Goal: Task Accomplishment & Management: Use online tool/utility

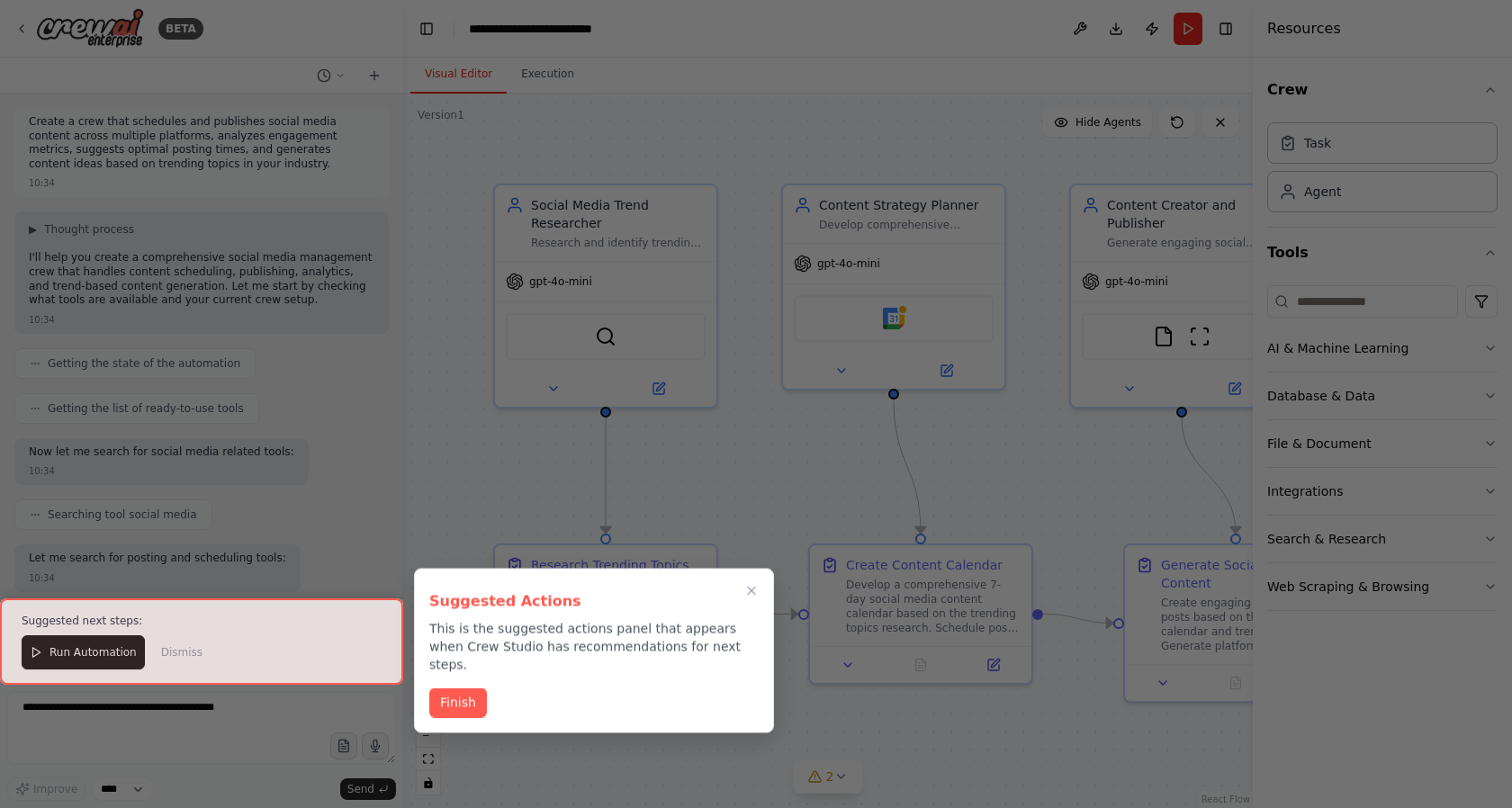
scroll to position [2124, 0]
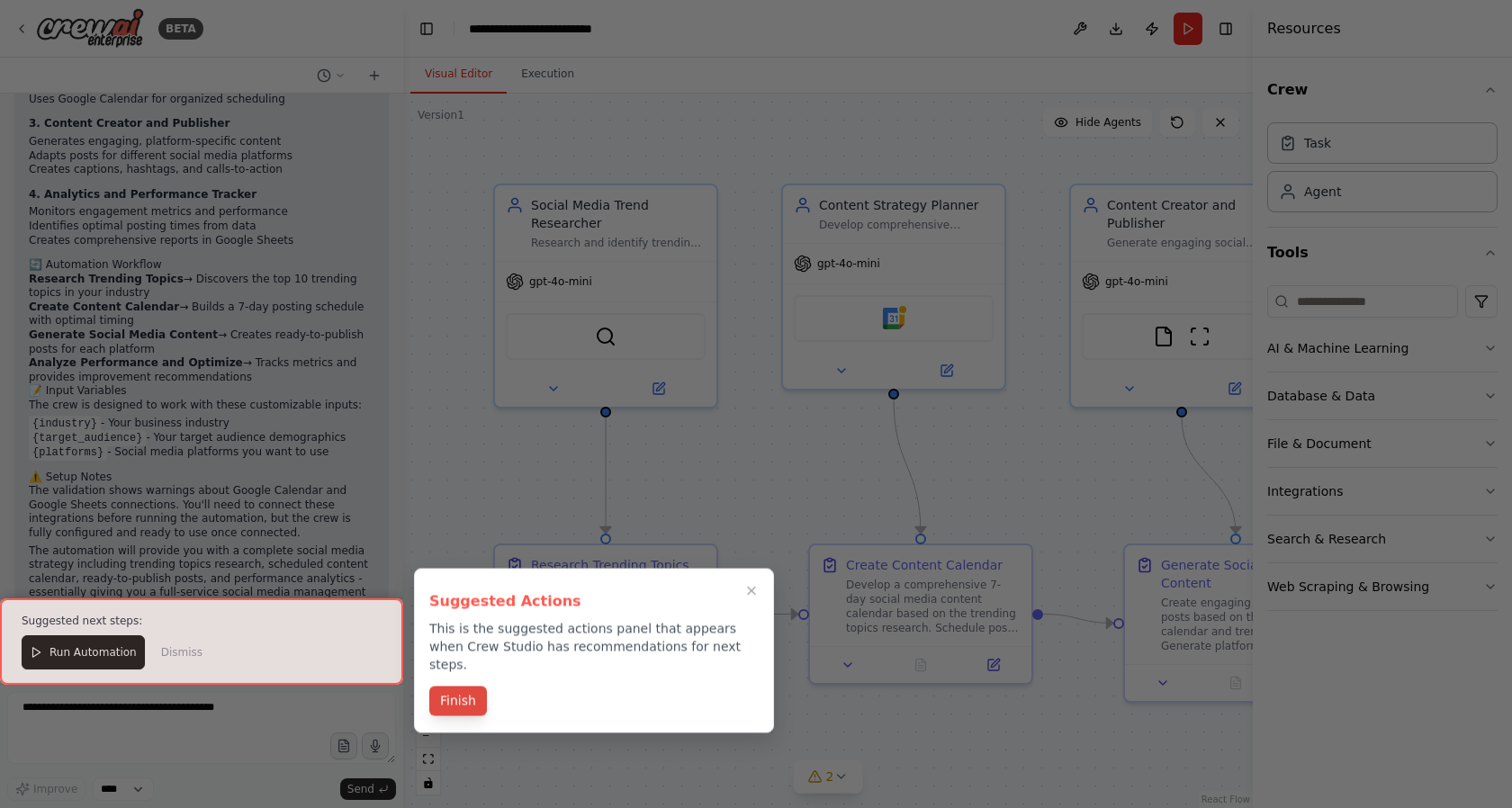
click at [452, 687] on button "Finish" at bounding box center [458, 701] width 57 height 30
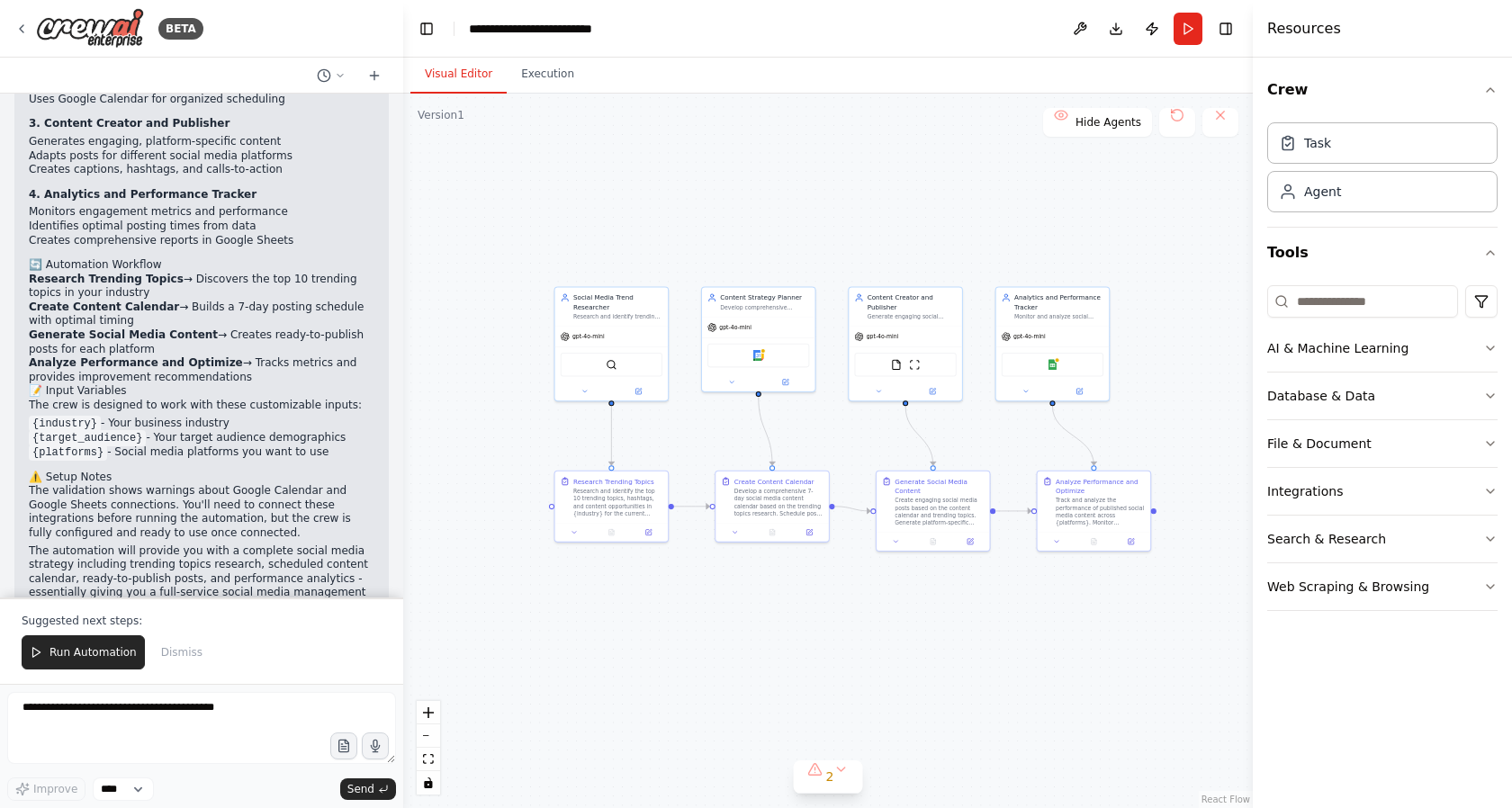
drag, startPoint x: 948, startPoint y: 423, endPoint x: 838, endPoint y: 422, distance: 110.0
click at [838, 423] on div ".deletable-edge-delete-btn { width: 20px; height: 20px; border: 0px solid #ffff…" at bounding box center [828, 451] width 850 height 714
click at [24, 29] on icon at bounding box center [21, 29] width 14 height 14
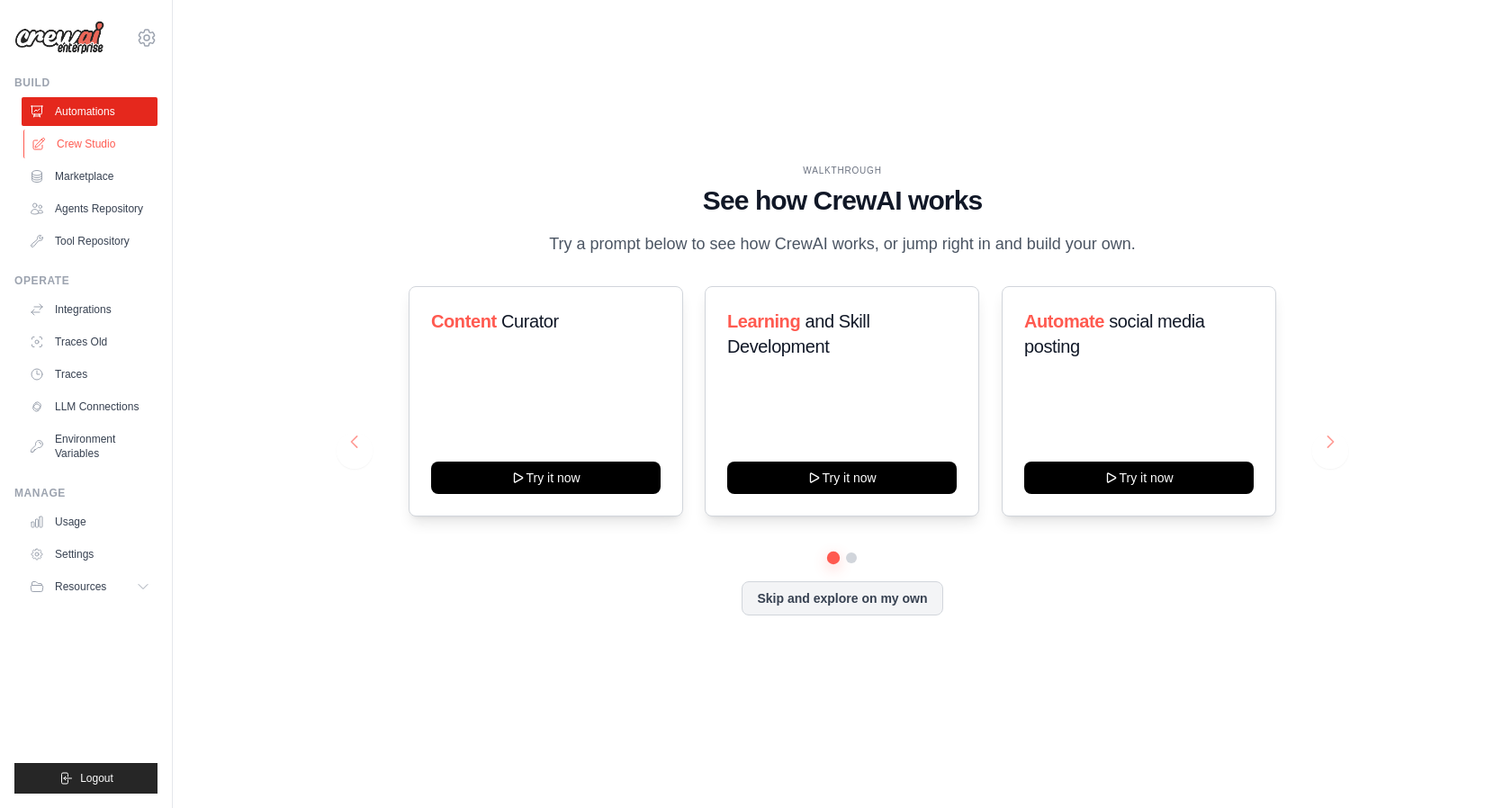
click at [84, 137] on link "Crew Studio" at bounding box center [92, 144] width 136 height 29
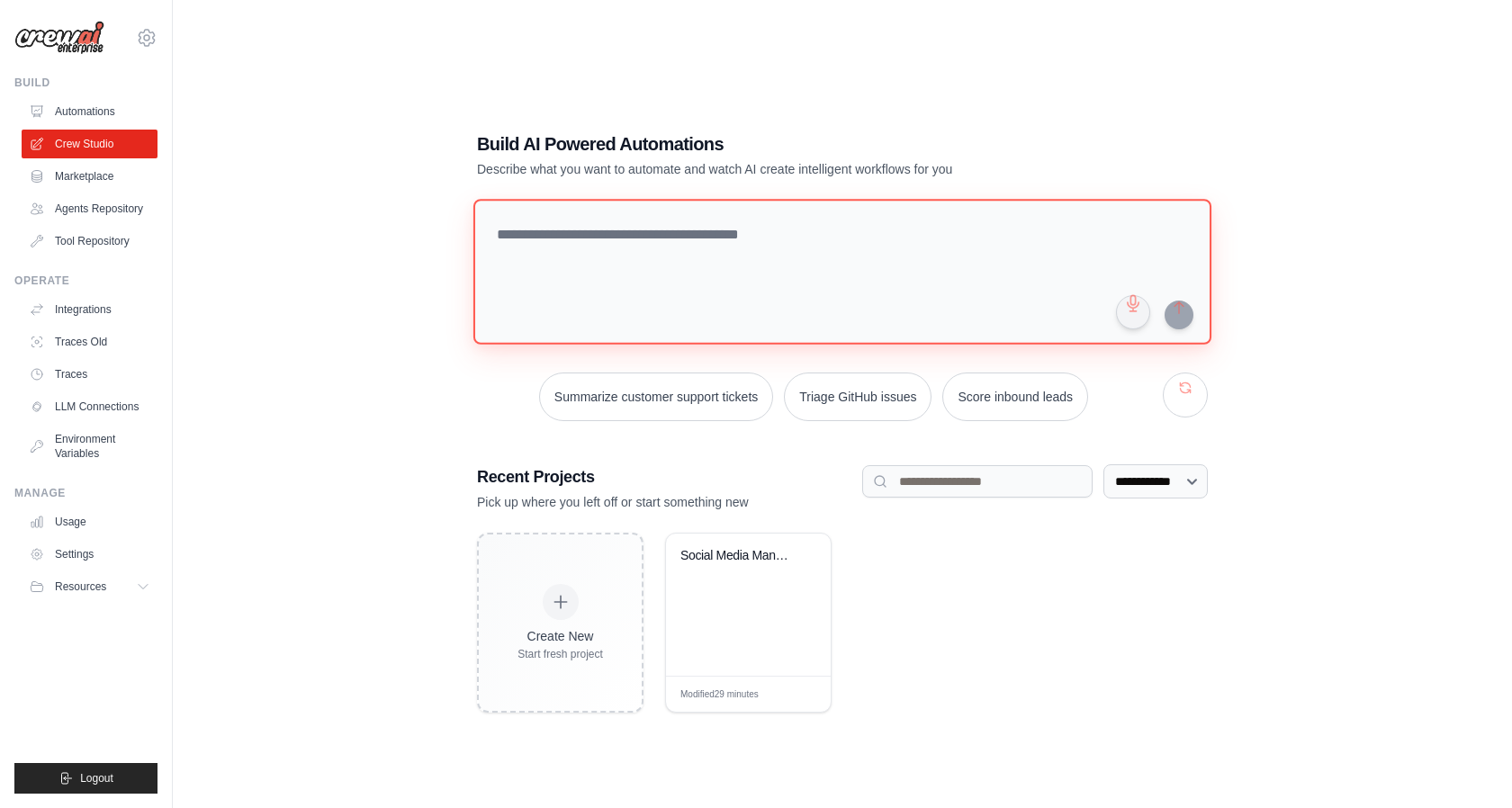
click at [741, 242] on textarea at bounding box center [842, 271] width 738 height 146
